Goal: Information Seeking & Learning: Learn about a topic

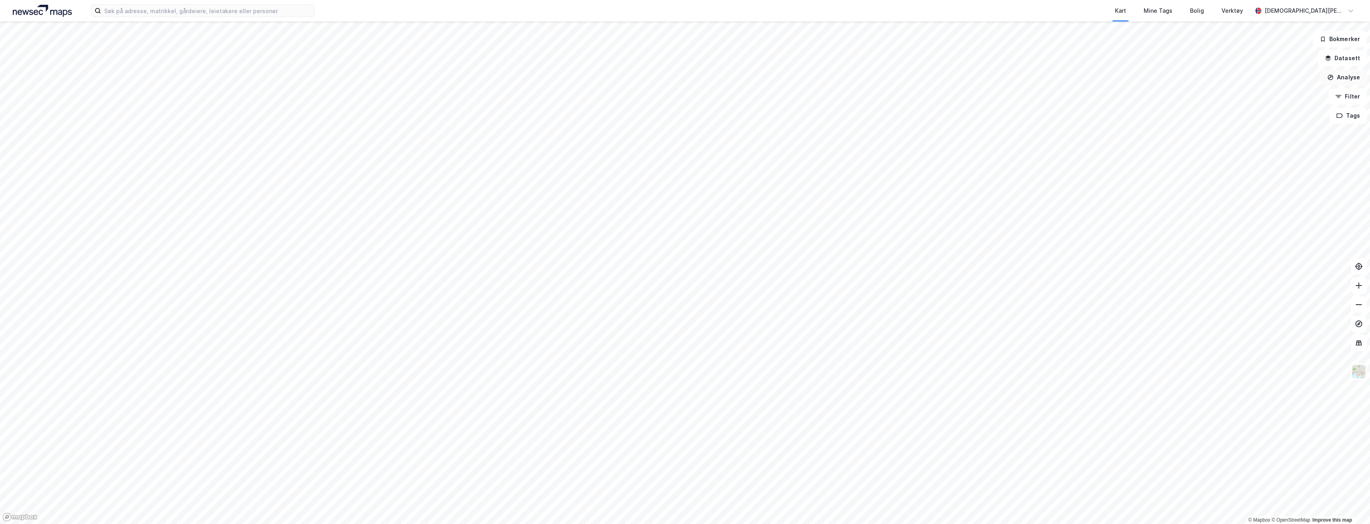
click at [1350, 79] on button "Analyse" at bounding box center [1343, 77] width 46 height 16
click at [1346, 60] on button "Datasett" at bounding box center [1342, 58] width 49 height 16
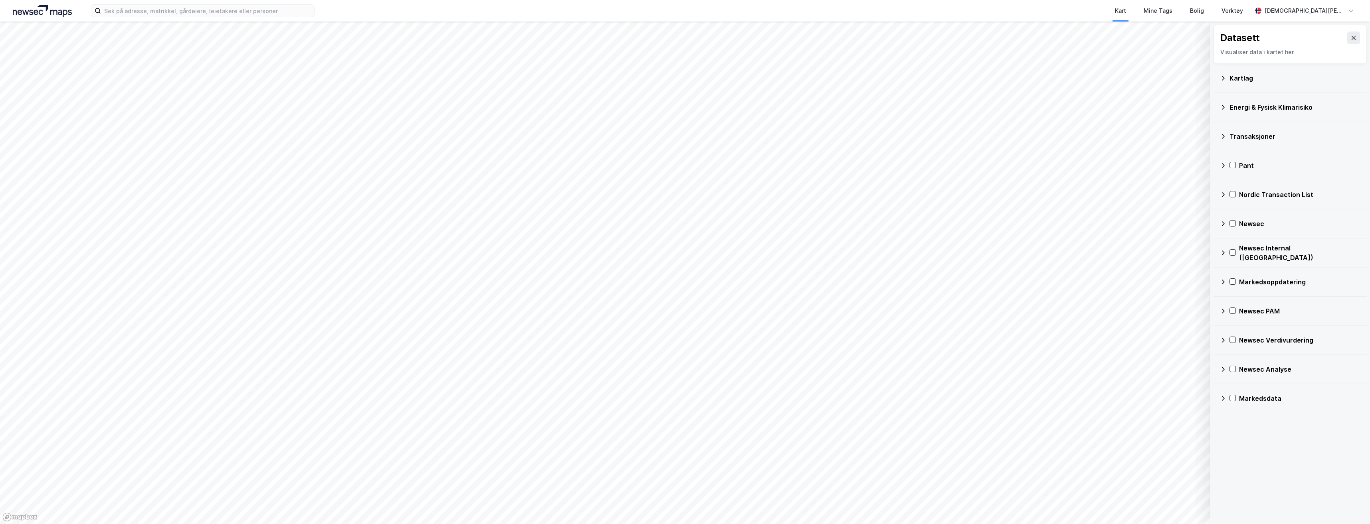
click at [1252, 77] on div "Kartlag" at bounding box center [1294, 78] width 131 height 10
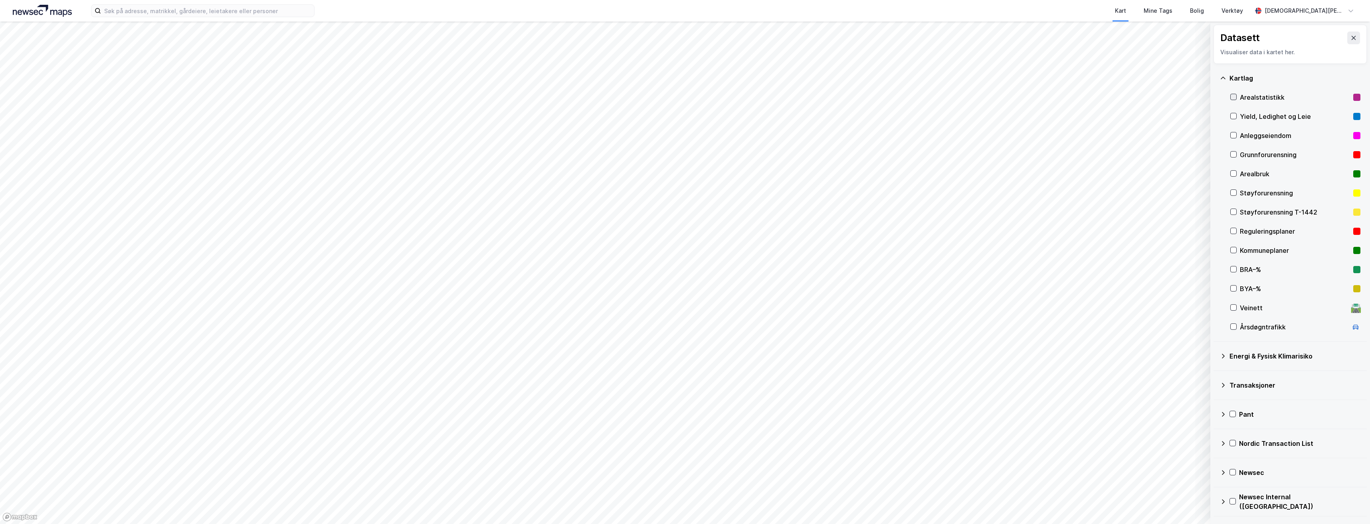
click at [1236, 97] on div at bounding box center [1233, 97] width 6 height 6
click at [1352, 38] on button at bounding box center [1353, 38] width 13 height 13
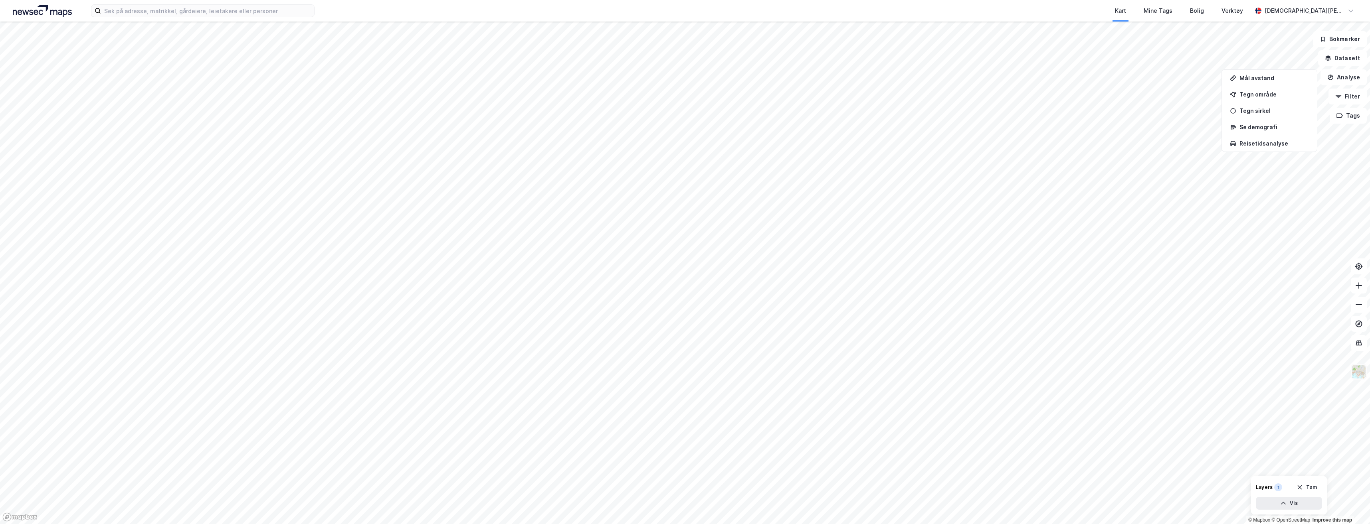
click at [1361, 371] on img at bounding box center [1358, 371] width 15 height 15
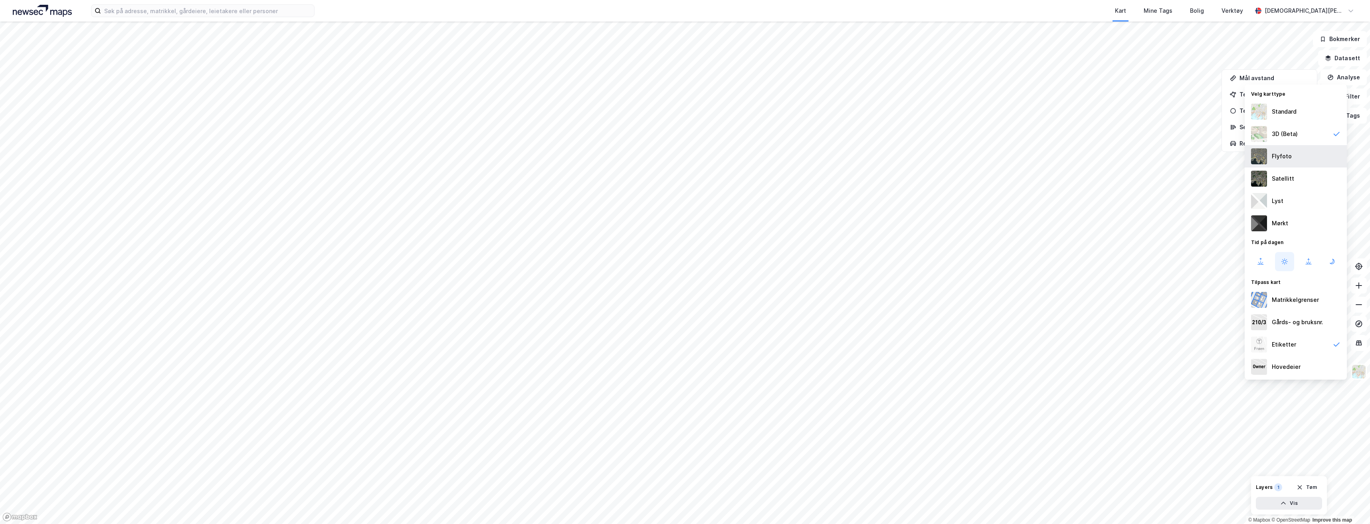
click at [1288, 152] on div "Flyfoto" at bounding box center [1282, 157] width 20 height 10
